Goal: Task Accomplishment & Management: Use online tool/utility

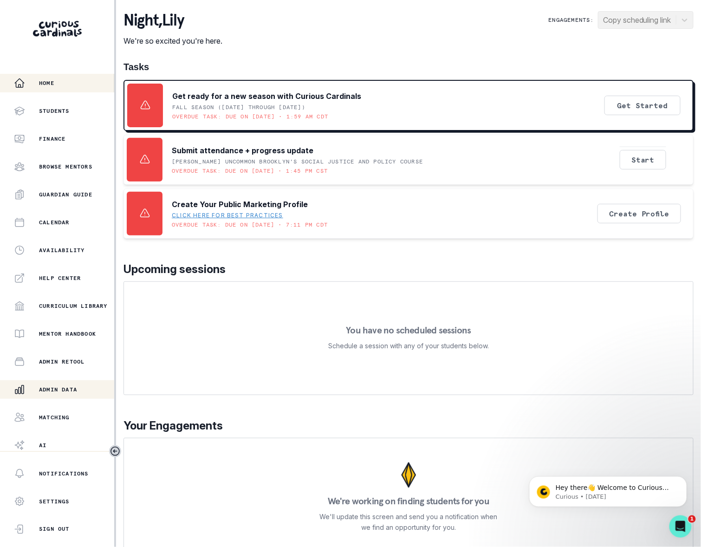
click at [66, 387] on p "Admin Data" at bounding box center [58, 389] width 38 height 7
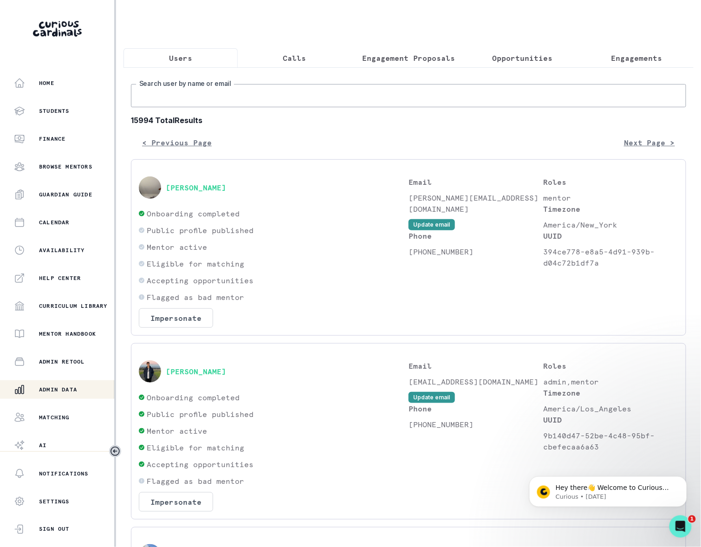
click at [183, 107] on input "Search user by name or email" at bounding box center [408, 95] width 555 height 23
type input "[PERSON_NAME]"
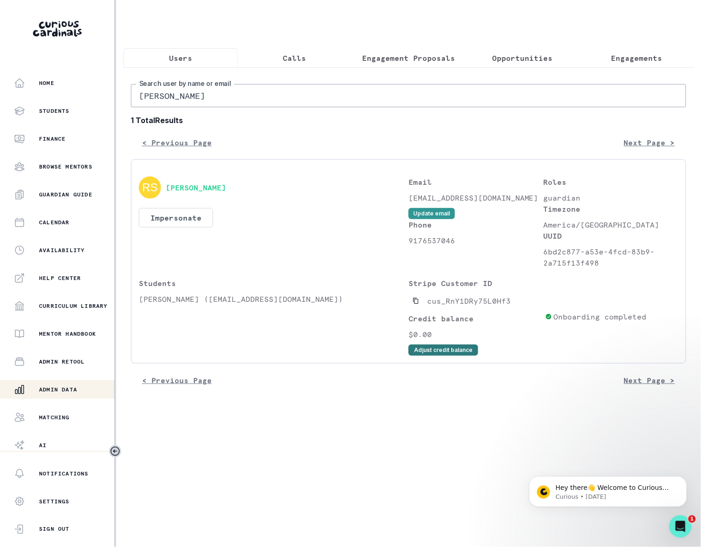
click at [437, 356] on button "Adjust credit balance" at bounding box center [443, 349] width 70 height 11
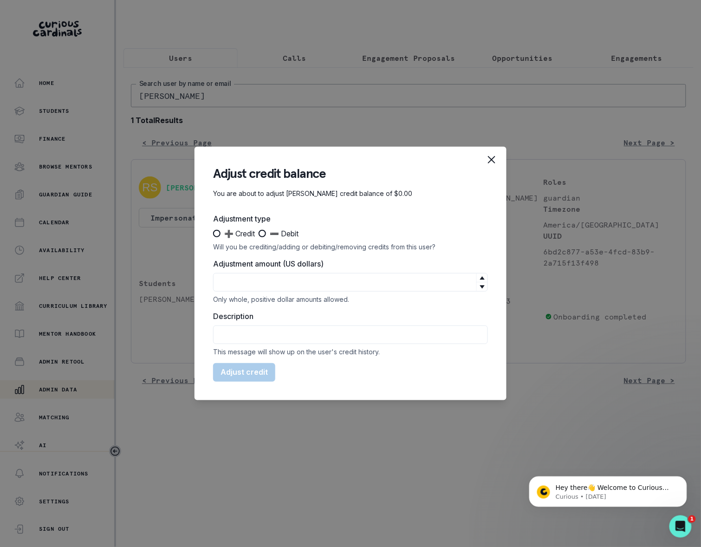
click at [215, 230] on span at bounding box center [216, 233] width 7 height 7
click at [213, 233] on input "➕ Credit" at bounding box center [213, 233] width 0 height 0
radio input "true"
click at [227, 279] on input "Adjustment amount (US dollars)" at bounding box center [350, 282] width 275 height 19
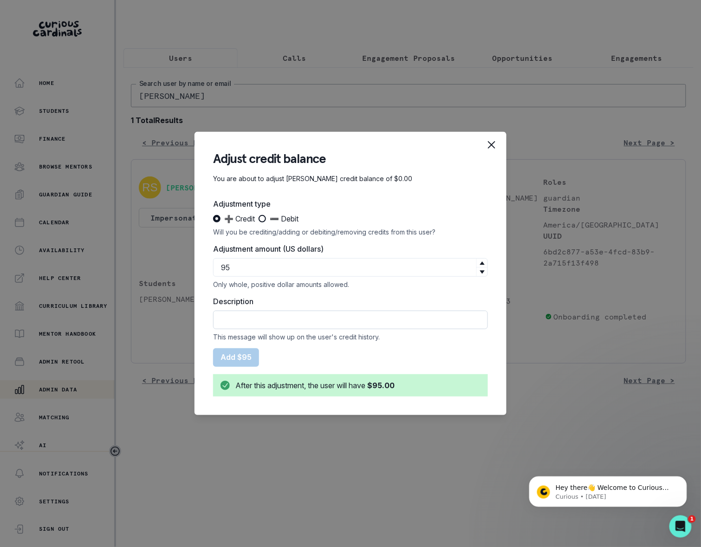
type input "95"
click at [250, 320] on input "Description" at bounding box center [350, 319] width 275 height 19
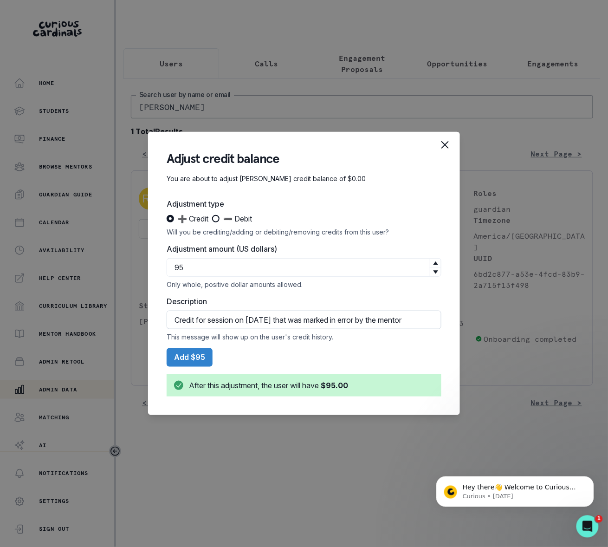
click at [339, 323] on input "Credit for session on [DATE] that was marked in error by the mentor" at bounding box center [304, 319] width 275 height 19
click at [353, 320] on input "Credit for session on [DATE] that was marked attended in error by the mentor." at bounding box center [304, 319] width 275 height 19
click at [381, 316] on input "Credit for session on [DATE] that was marked attended in error by the mentor." at bounding box center [304, 319] width 275 height 19
type input "Credit for session on [DATE] that was marked attended in error instead of resch…"
click at [186, 353] on button "Add $95" at bounding box center [190, 357] width 46 height 19
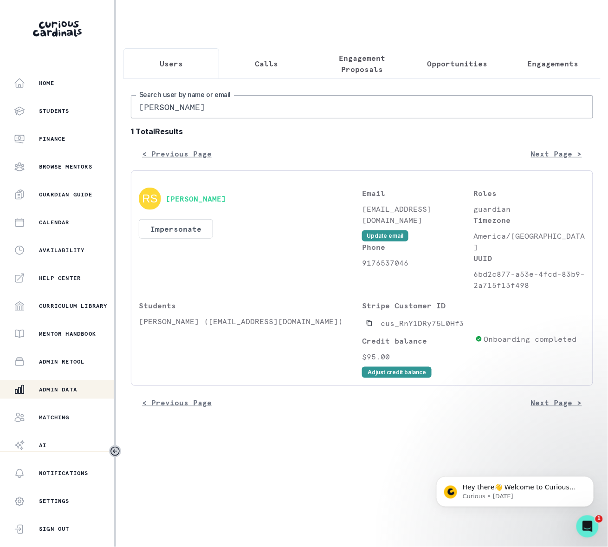
click at [65, 390] on p "Admin Data" at bounding box center [58, 389] width 38 height 7
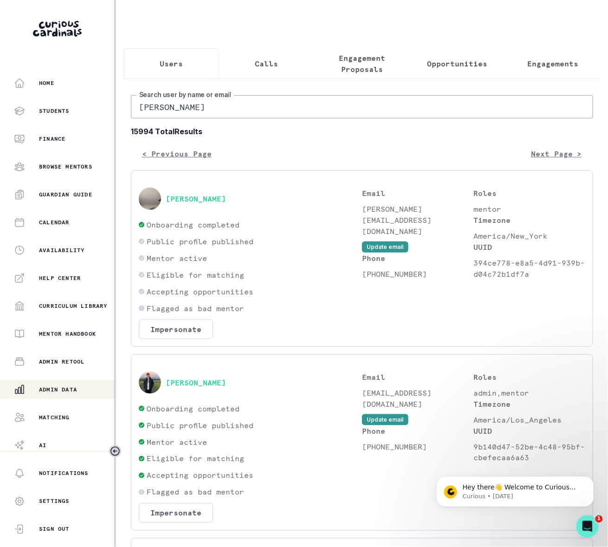
drag, startPoint x: 240, startPoint y: 118, endPoint x: 151, endPoint y: 108, distance: 90.1
click at [151, 108] on input "[PERSON_NAME]" at bounding box center [362, 106] width 462 height 23
type input "[PERSON_NAME]"
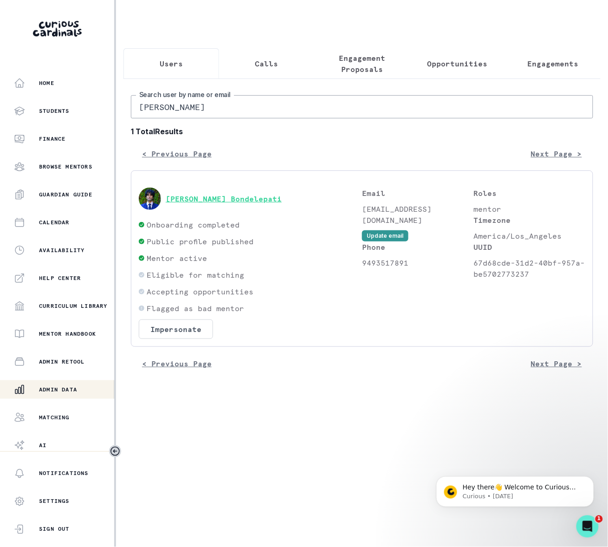
click at [223, 203] on button "[PERSON_NAME] Bondelepati" at bounding box center [224, 198] width 116 height 9
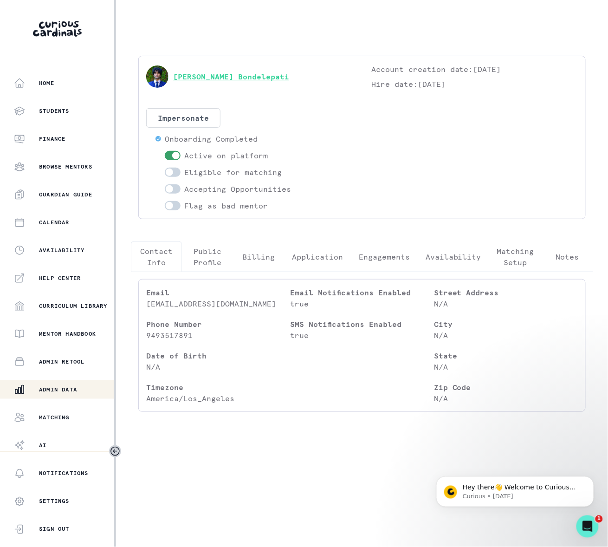
click at [202, 75] on link "[PERSON_NAME] Bondelepati" at bounding box center [231, 76] width 116 height 11
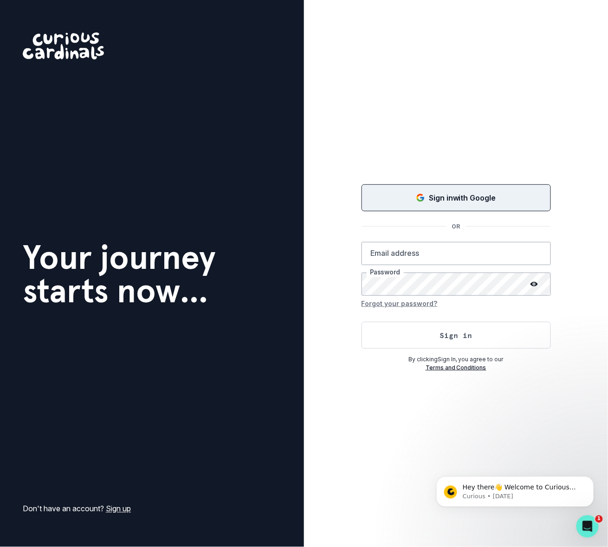
click at [420, 196] on icon "Sign in with Google (GSuite)" at bounding box center [420, 197] width 9 height 9
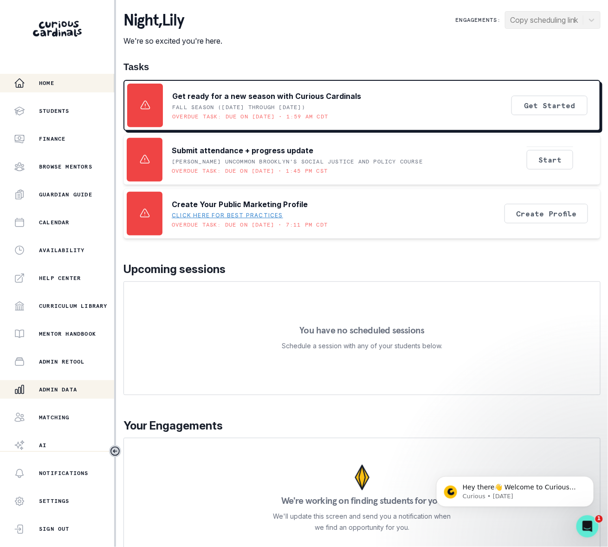
click at [71, 386] on p "Admin Data" at bounding box center [58, 389] width 38 height 7
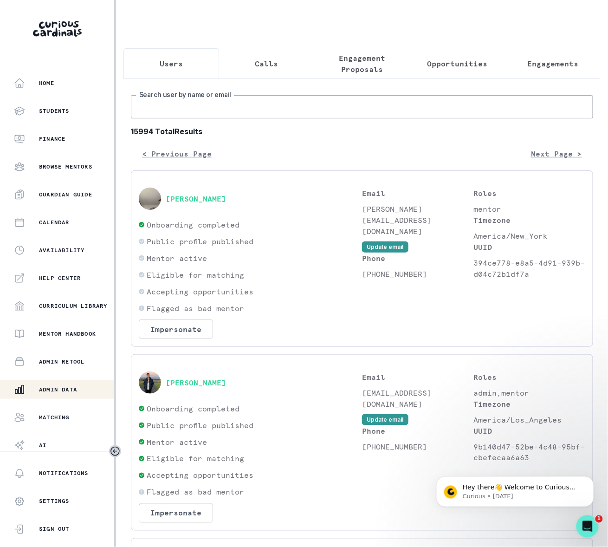
click at [158, 118] on input "Search user by name or email" at bounding box center [362, 106] width 462 height 23
type input "ceciliana"
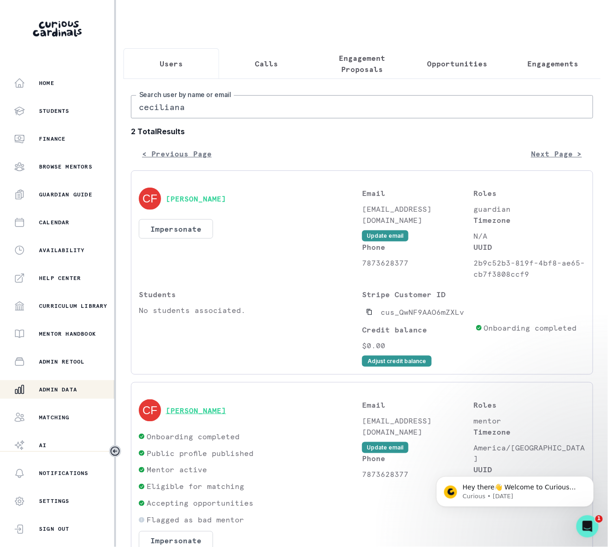
click at [184, 415] on button "[PERSON_NAME]" at bounding box center [196, 410] width 60 height 9
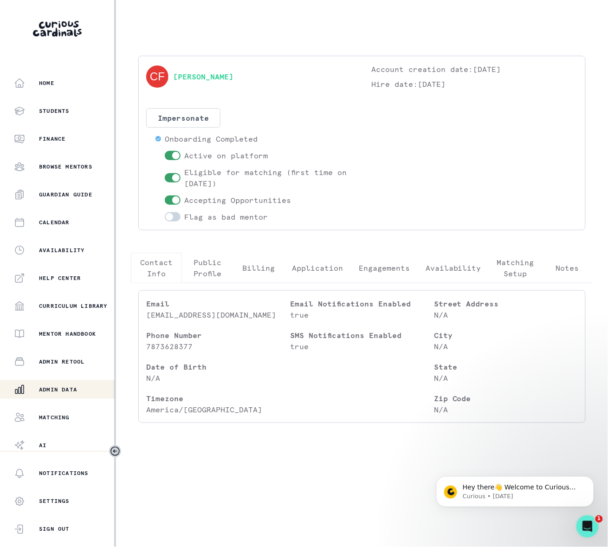
click at [390, 267] on p "Engagements" at bounding box center [384, 267] width 51 height 11
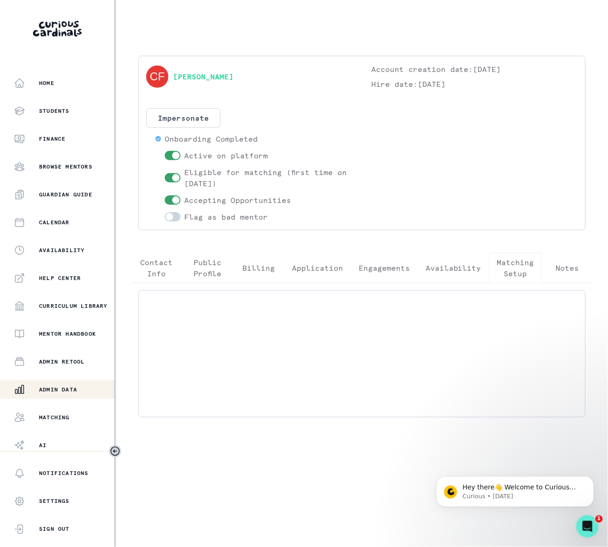
click at [513, 262] on p "Matching Setup" at bounding box center [515, 268] width 37 height 22
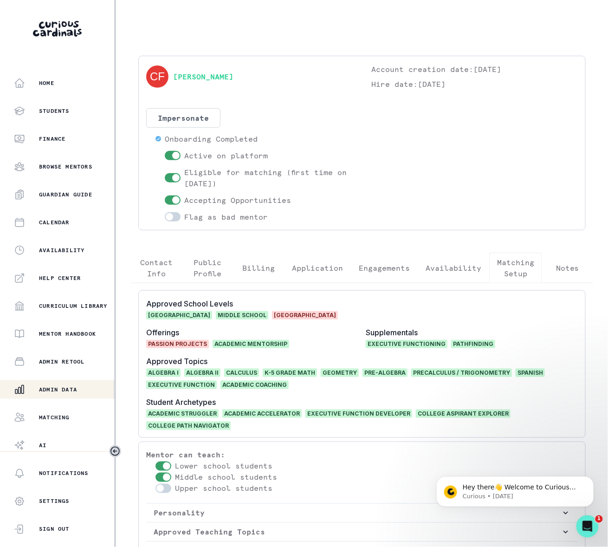
click at [441, 269] on p "Availability" at bounding box center [454, 267] width 56 height 11
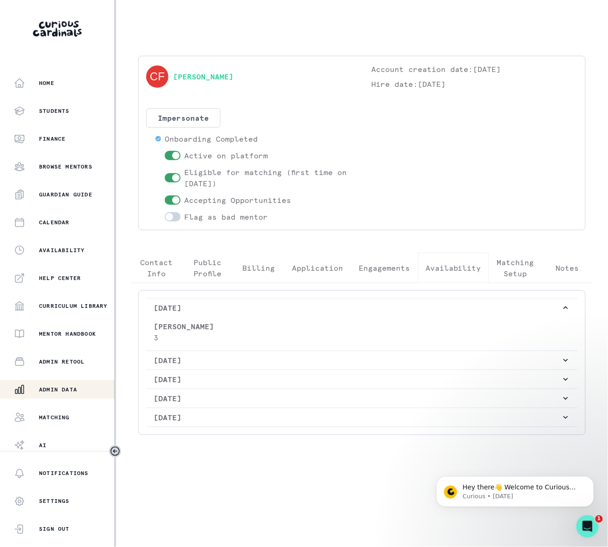
click at [60, 386] on p "Admin Data" at bounding box center [58, 389] width 38 height 7
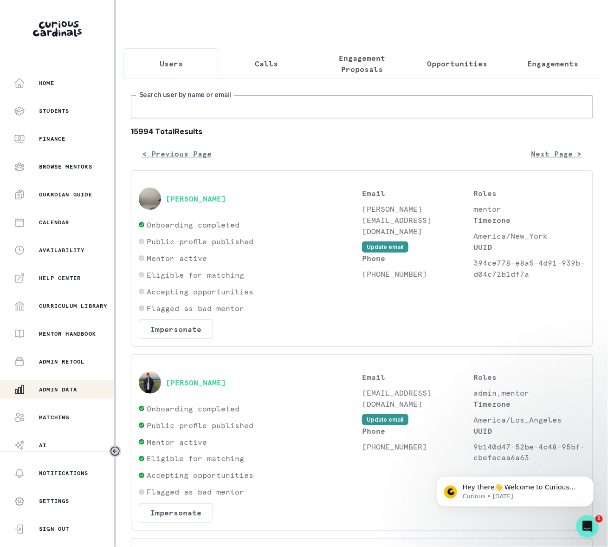
click at [153, 112] on input "Search user by name or email" at bounding box center [362, 106] width 462 height 23
paste input "[PERSON_NAME],"
type input "[PERSON_NAME]"
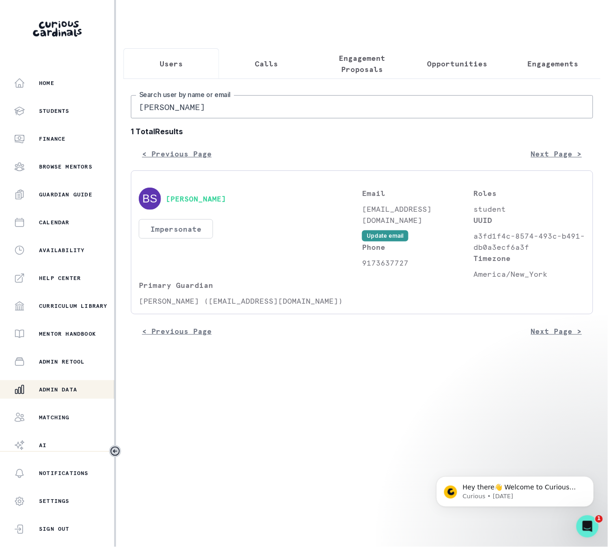
click at [184, 235] on button "Impersonate" at bounding box center [176, 228] width 74 height 19
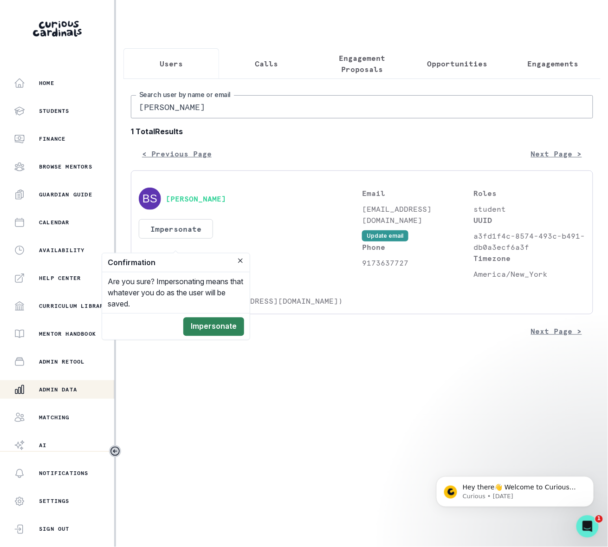
click at [208, 325] on button "Impersonate" at bounding box center [213, 326] width 61 height 19
